Goal: Find specific page/section: Find specific page/section

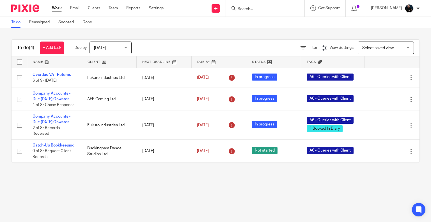
click at [269, 8] on input "Search" at bounding box center [262, 9] width 51 height 5
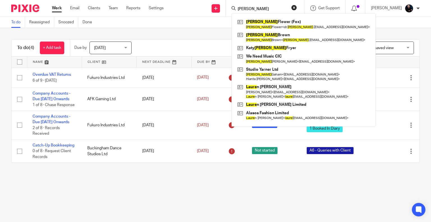
click button "submit" at bounding box center [0, 0] width 0 height 0
click at [259, 9] on input "laura" at bounding box center [262, 9] width 51 height 5
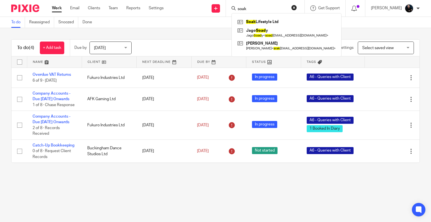
type input "soak"
click button "submit" at bounding box center [0, 0] width 0 height 0
click at [267, 21] on link at bounding box center [286, 22] width 101 height 8
